Goal: Navigation & Orientation: Go to known website

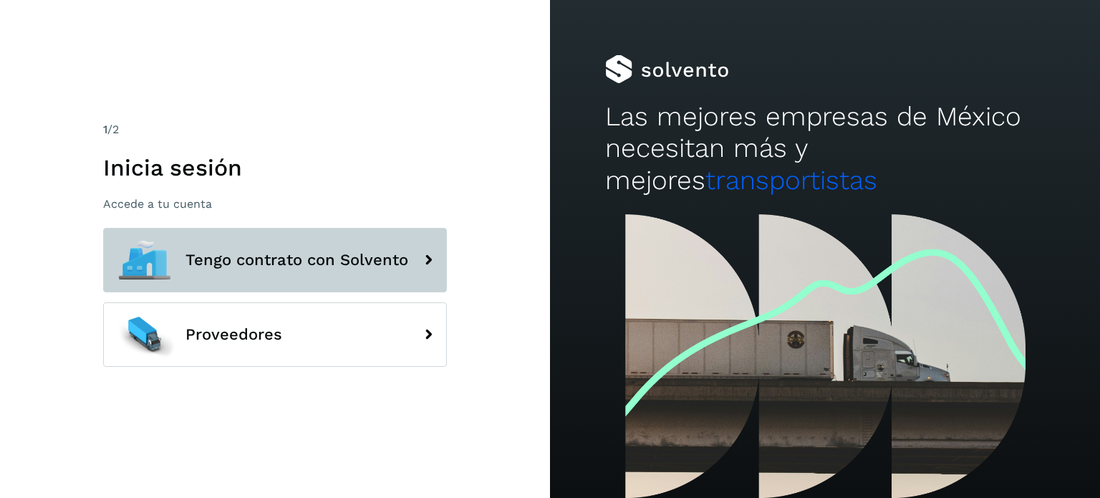
click at [280, 279] on button "Tengo contrato con Solvento" at bounding box center [275, 260] width 344 height 64
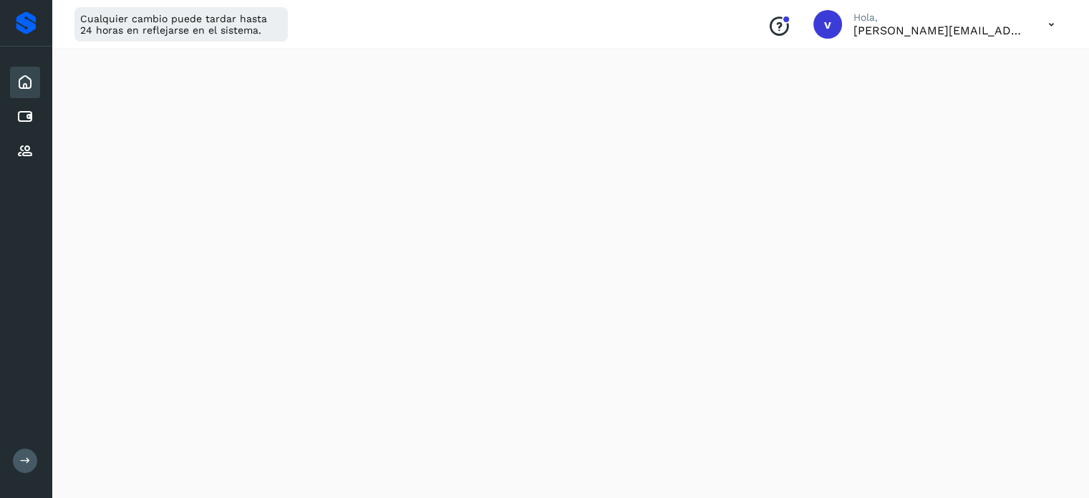
scroll to position [286, 0]
click at [1045, 29] on icon at bounding box center [1051, 24] width 29 height 29
click at [996, 99] on div "Cerrar sesión" at bounding box center [980, 92] width 170 height 27
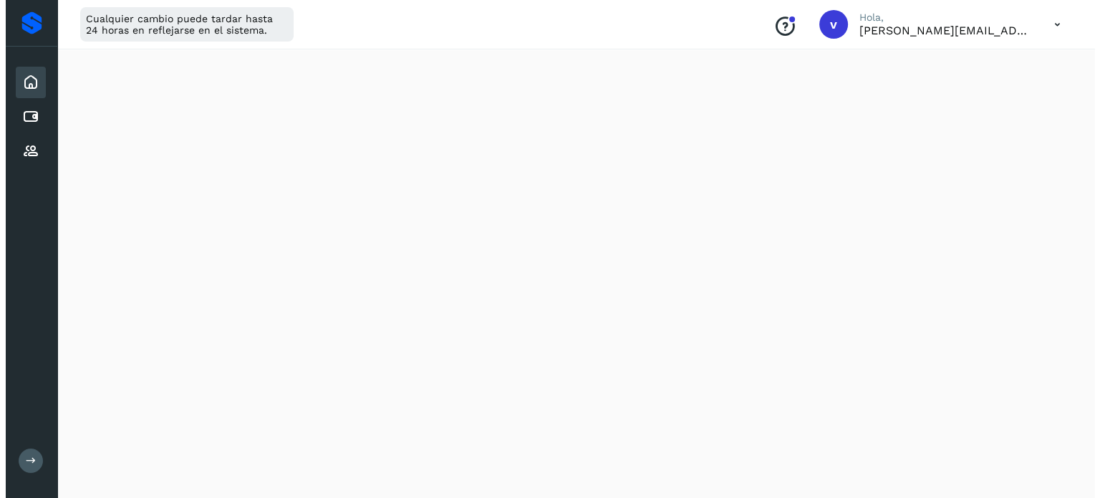
scroll to position [0, 0]
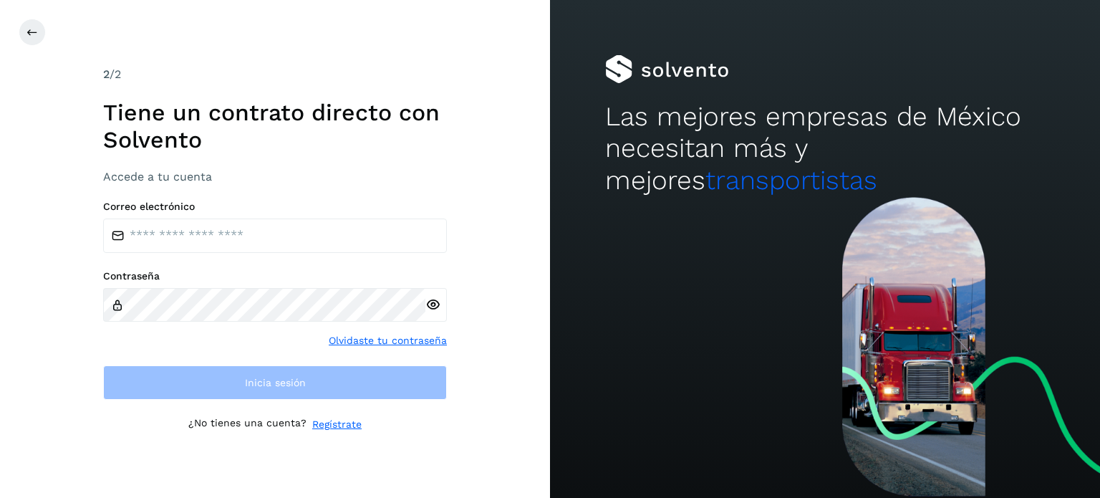
click at [996, 99] on div "Las mejores empresas de México necesitan más y mejores transportistas" at bounding box center [825, 98] width 550 height 197
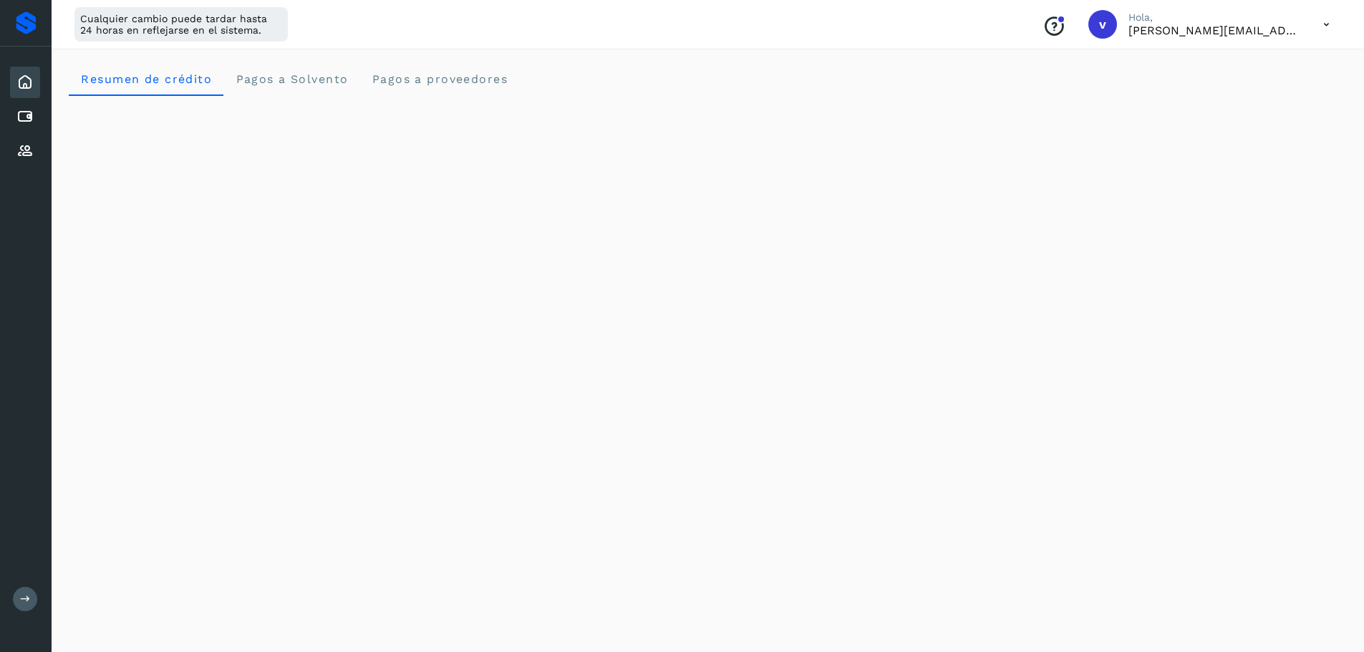
scroll to position [334, 0]
click at [1328, 25] on icon at bounding box center [1326, 24] width 29 height 29
click at [1225, 95] on div "Cerrar sesión" at bounding box center [1255, 92] width 170 height 27
